Goal: Check status: Check status

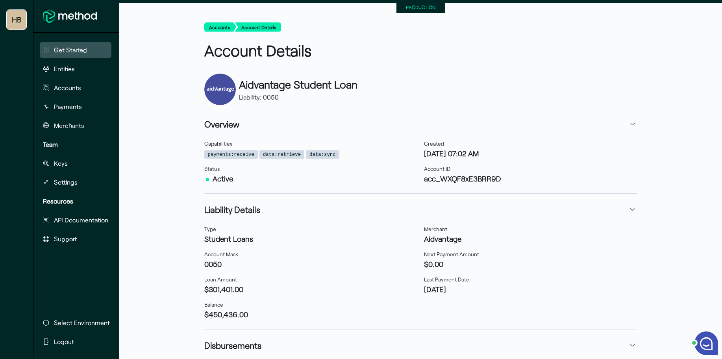
scroll to position [87, 0]
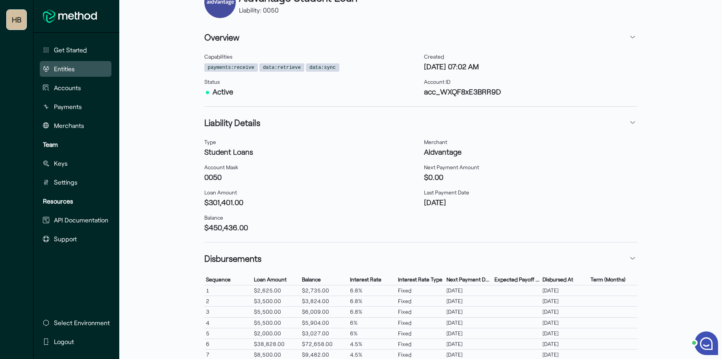
click at [66, 72] on span "Entities" at bounding box center [64, 68] width 21 height 9
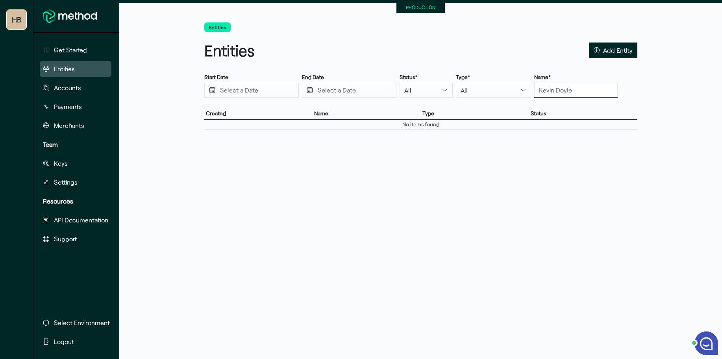
click at [540, 89] on input "text" at bounding box center [575, 90] width 83 height 15
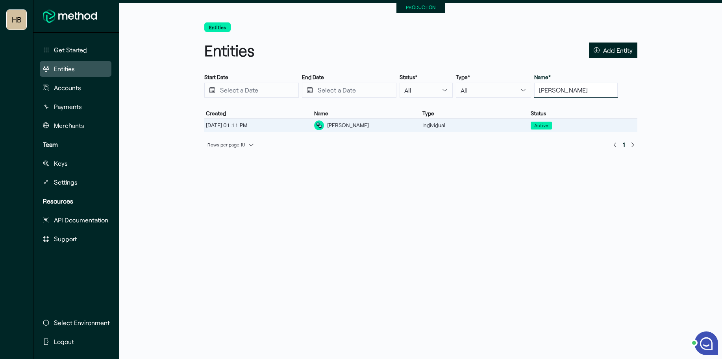
type input "[PERSON_NAME]"
click at [376, 124] on div "[PERSON_NAME]" at bounding box center [367, 125] width 108 height 13
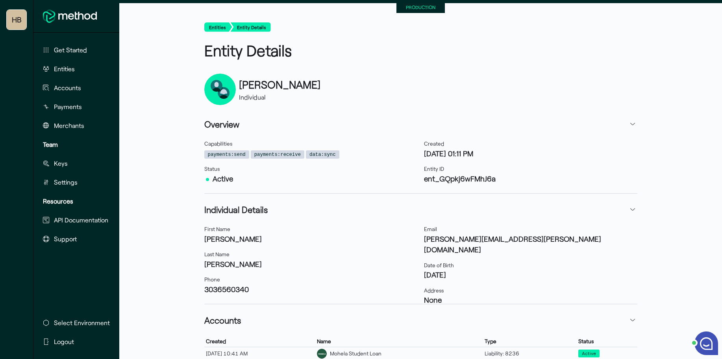
scroll to position [52, 0]
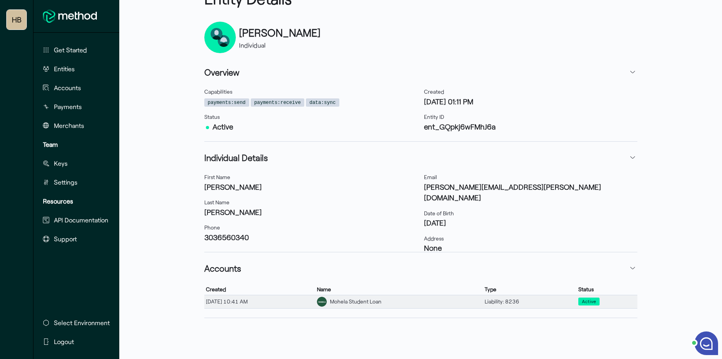
click at [377, 302] on div "Mohela Student Loan" at bounding box center [356, 302] width 52 height 8
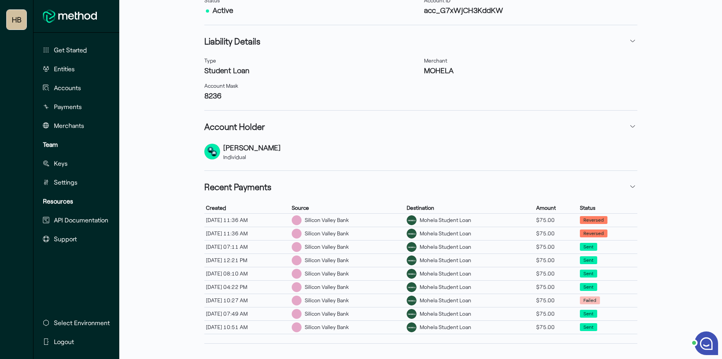
scroll to position [194, 0]
